Goal: Find specific page/section: Find specific page/section

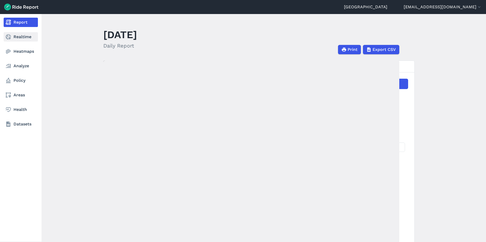
click at [11, 39] on icon at bounding box center [8, 37] width 6 height 6
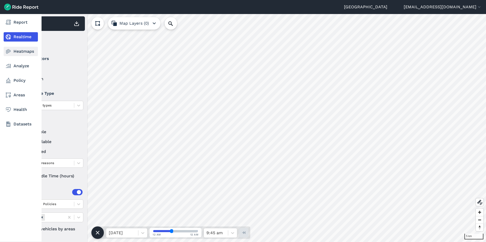
click at [9, 54] on icon at bounding box center [8, 51] width 6 height 6
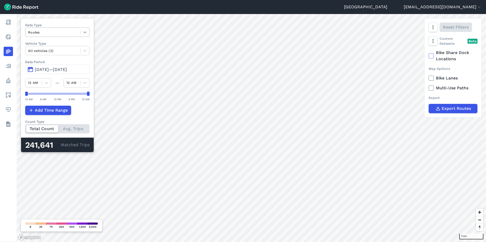
click at [87, 33] on icon at bounding box center [84, 32] width 5 height 5
click at [63, 60] on div "Curb Events" at bounding box center [57, 62] width 64 height 9
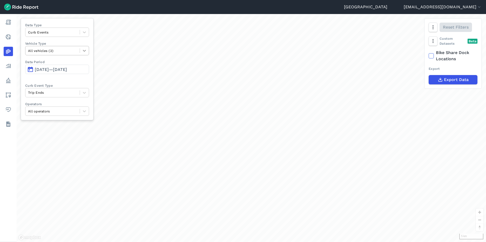
click at [87, 53] on icon at bounding box center [84, 50] width 5 height 5
click at [86, 49] on icon at bounding box center [84, 50] width 5 height 5
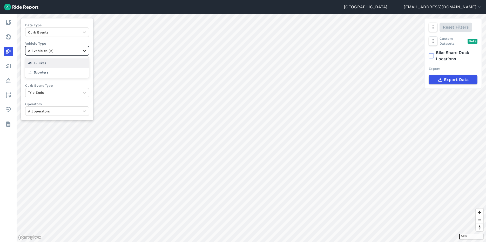
click at [86, 49] on icon at bounding box center [84, 50] width 5 height 5
